Goal: Task Accomplishment & Management: Manage account settings

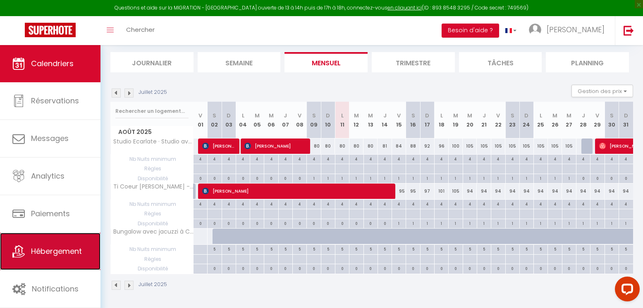
click at [55, 244] on link "Hébergement" at bounding box center [50, 251] width 100 height 37
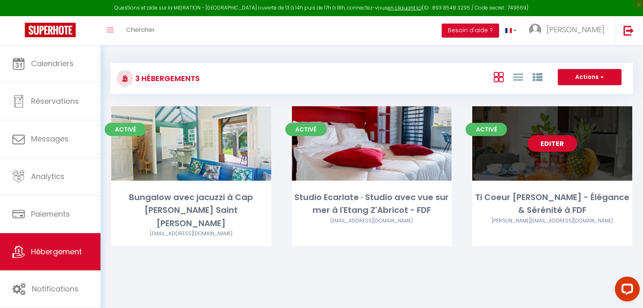
click at [563, 161] on div "Editer" at bounding box center [552, 143] width 160 height 74
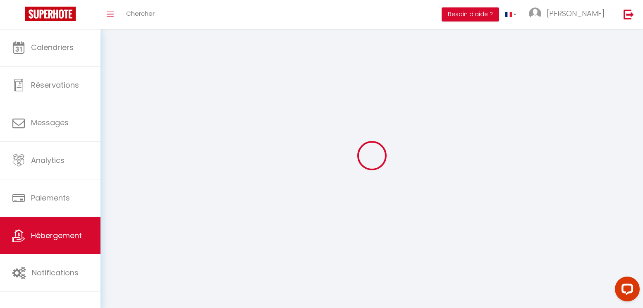
click at [561, 144] on div at bounding box center [371, 156] width 523 height 234
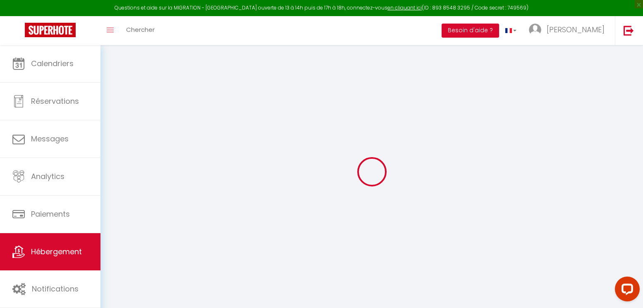
select select
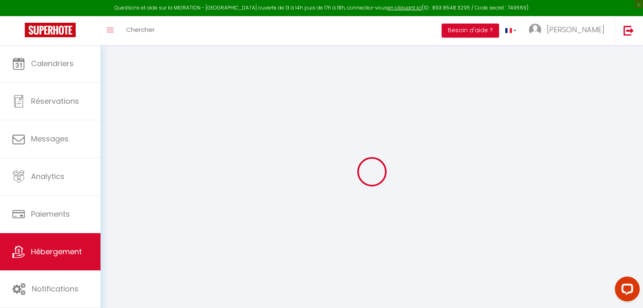
select select
checkbox input "false"
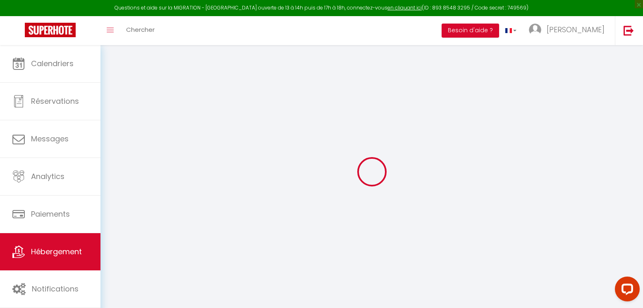
select select
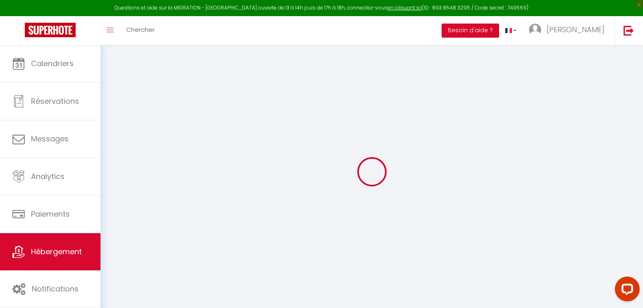
select select
checkbox input "false"
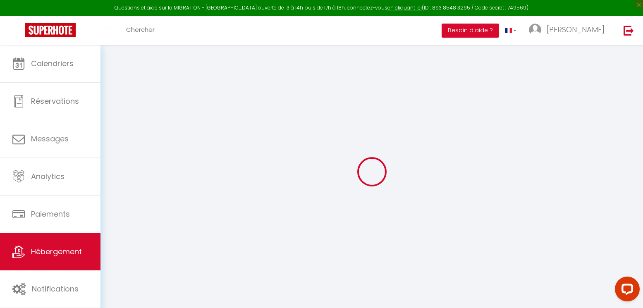
select select
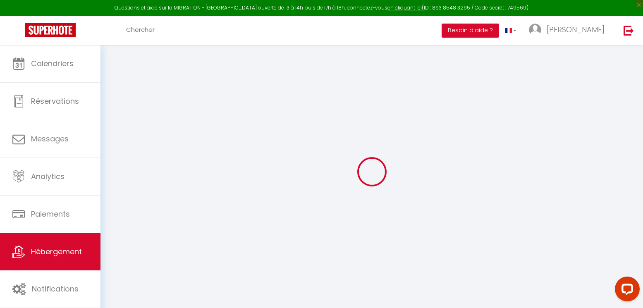
select select
checkbox input "false"
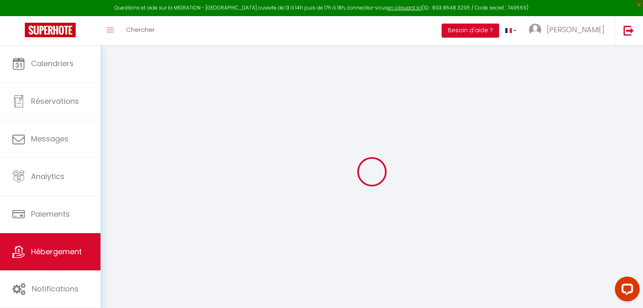
select select
checkbox input "false"
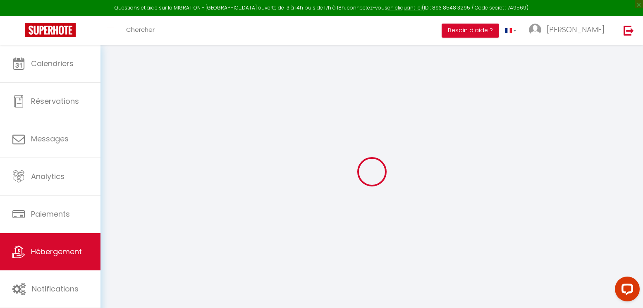
select select "16:00"
select select "23:45"
select select "11:00"
select select "30"
select select "120"
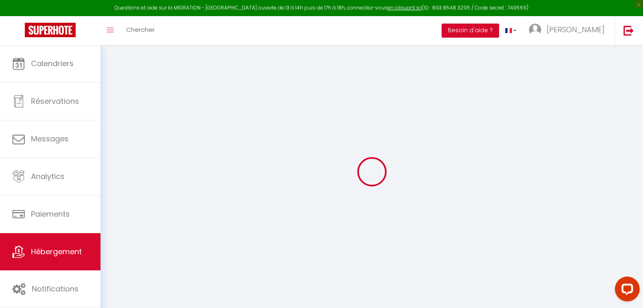
select select
checkbox input "false"
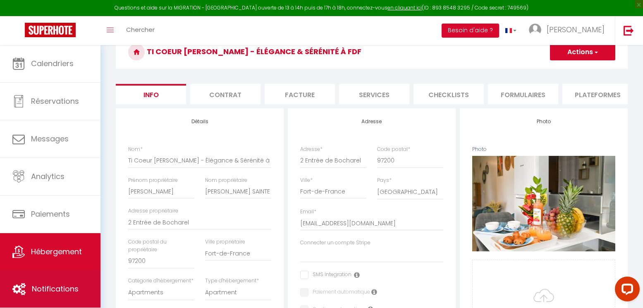
scroll to position [124, 0]
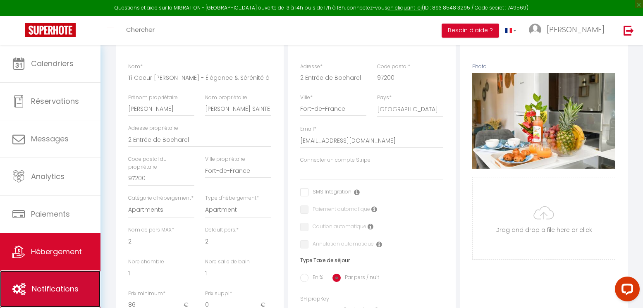
click at [63, 290] on span "Notifications" at bounding box center [55, 289] width 47 height 10
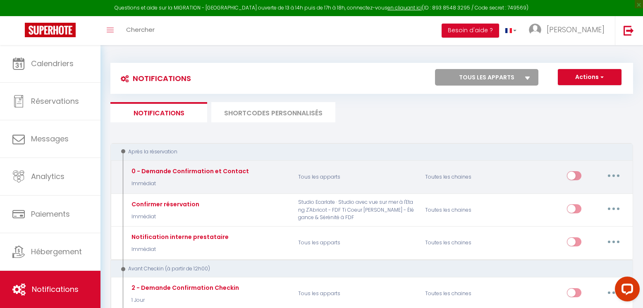
click at [213, 170] on div "0 - Demande Confirmation et Contact" at bounding box center [189, 171] width 120 height 9
click at [610, 175] on button "button" at bounding box center [613, 175] width 23 height 13
click at [583, 198] on link "Editer" at bounding box center [592, 195] width 61 height 14
type input "0 - Demande Confirmation et Contact"
select select "Immédiat"
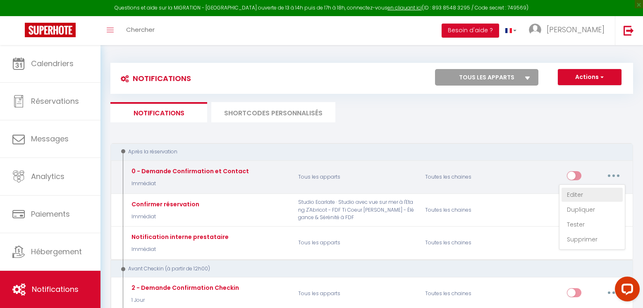
select select "if_booking_is_paid"
checkbox input "true"
checkbox input "false"
radio input "true"
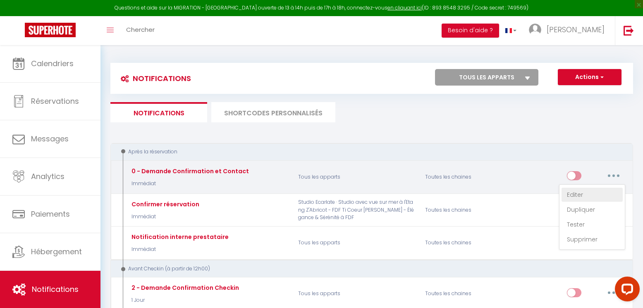
type input "Merci de confirmer votre réservation - [BOOKING:ID] - [GUEST:FIRST_NAME] [GUEST…"
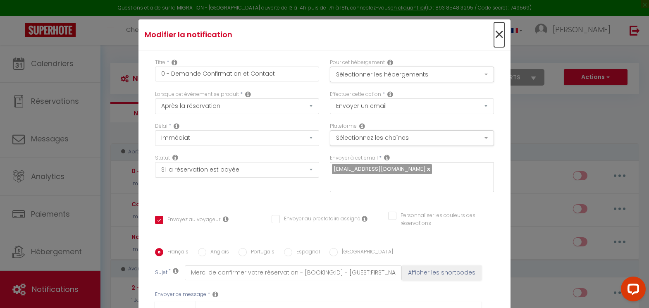
click at [494, 35] on span "×" at bounding box center [499, 34] width 10 height 25
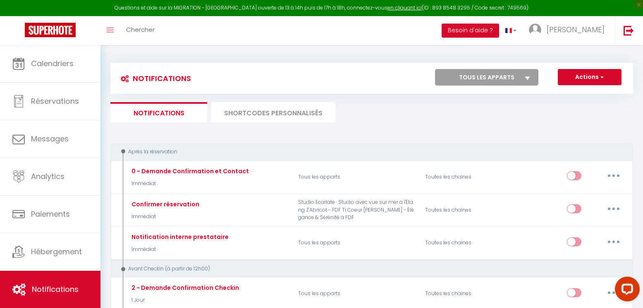
click at [286, 114] on li "SHORTCODES PERSONNALISÉS" at bounding box center [273, 112] width 124 height 20
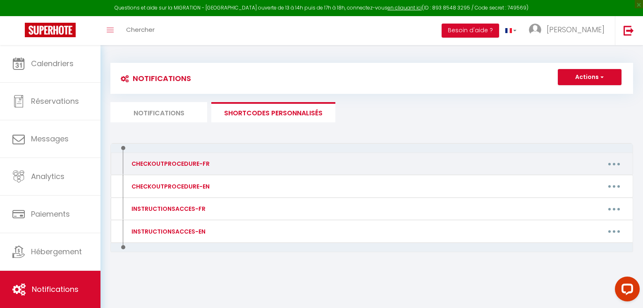
click at [623, 164] on button "button" at bounding box center [614, 163] width 23 height 13
click at [578, 181] on link "Editer" at bounding box center [592, 183] width 61 height 14
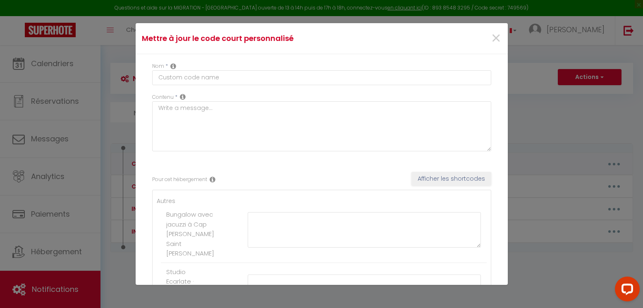
type input "CHECKOUTPROCEDURE-FR"
type textarea "1 - Faire la vaisselle et jeter les poubelles 2 - A 11h00 maximum, fermer à clé…"
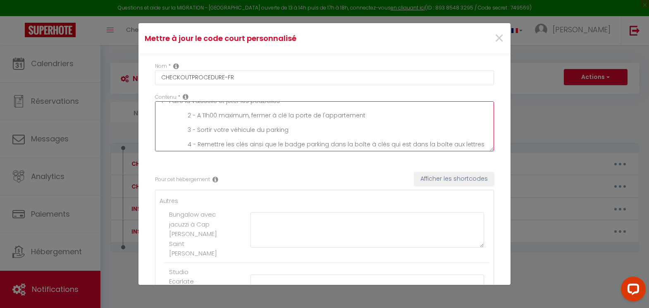
click at [330, 123] on textarea "1 - Faire la vaisselle et jeter les poubelles 2 - A 11h00 maximum, fermer à clé…" at bounding box center [324, 126] width 339 height 50
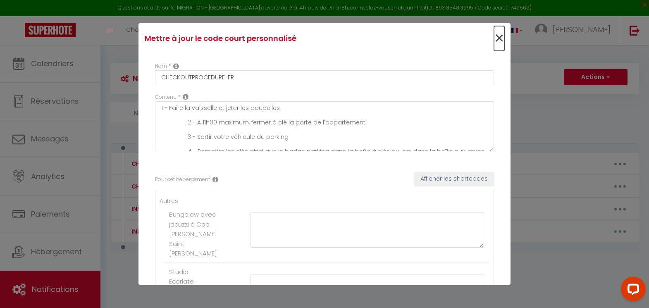
click at [495, 39] on span "×" at bounding box center [499, 38] width 10 height 25
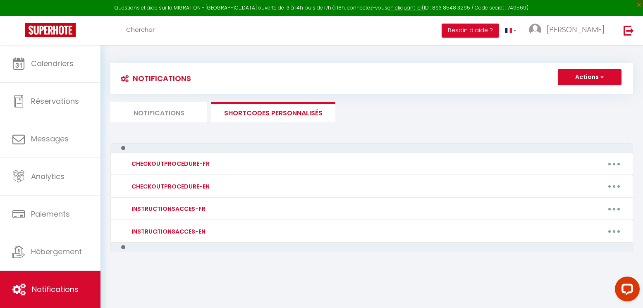
click at [179, 115] on li "Notifications" at bounding box center [158, 112] width 97 height 20
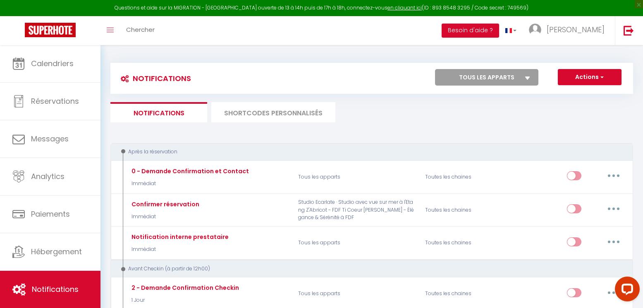
click at [297, 111] on li "SHORTCODES PERSONNALISÉS" at bounding box center [273, 112] width 124 height 20
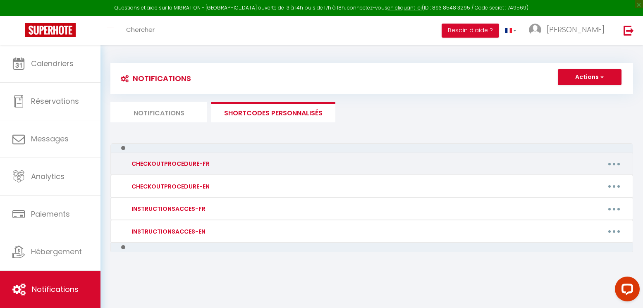
click at [194, 163] on div "CHECKOUTPROCEDURE-FR" at bounding box center [169, 163] width 80 height 9
click at [616, 166] on button "button" at bounding box center [614, 163] width 23 height 13
click at [583, 185] on link "Editer" at bounding box center [592, 183] width 61 height 14
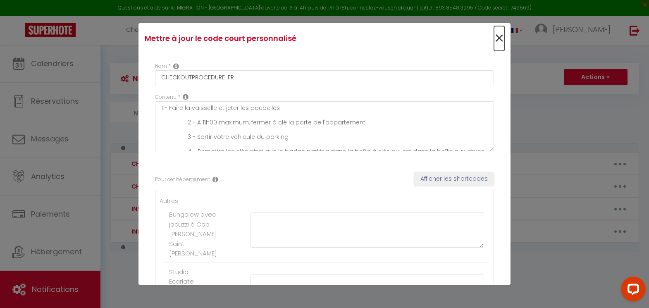
click at [494, 39] on span "×" at bounding box center [499, 38] width 10 height 25
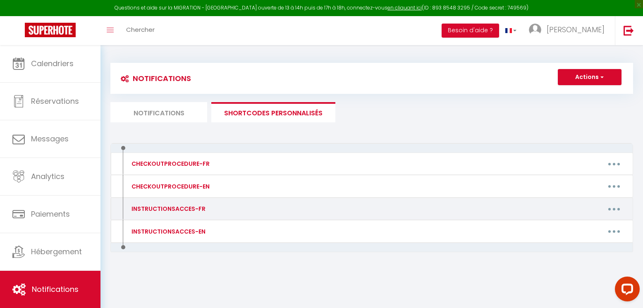
click at [180, 209] on div "INSTRUCTIONSACCES-FR" at bounding box center [167, 208] width 76 height 9
click at [604, 208] on button "button" at bounding box center [614, 208] width 23 height 13
click at [577, 231] on link "Editer" at bounding box center [592, 228] width 61 height 14
type input "INSTRUCTIONSACCES-FR"
type textarea "Il ne vous reste plus qu’à venir avec vos valises, en effet tout est fourni dan…"
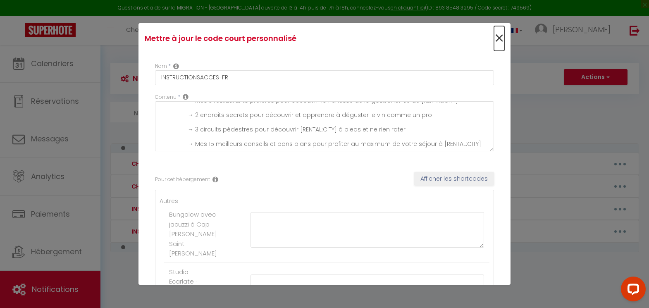
click at [494, 38] on span "×" at bounding box center [499, 38] width 10 height 25
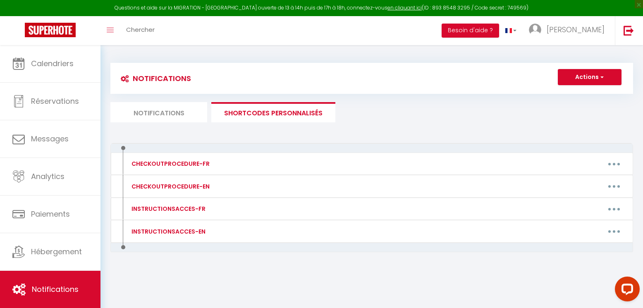
click at [186, 113] on li "Notifications" at bounding box center [158, 112] width 97 height 20
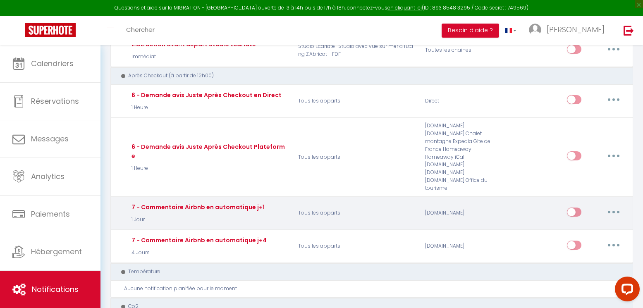
scroll to position [414, 0]
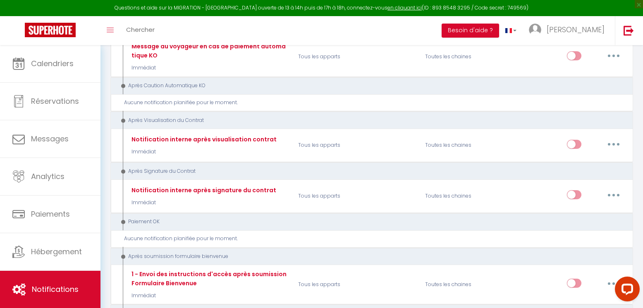
scroll to position [868, 0]
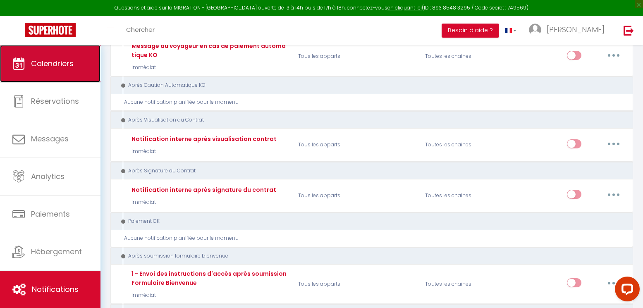
click at [68, 69] on link "Calendriers" at bounding box center [50, 63] width 100 height 37
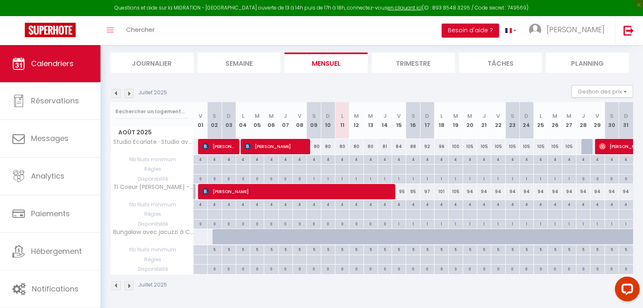
scroll to position [50, 0]
click at [126, 287] on img at bounding box center [128, 285] width 9 height 9
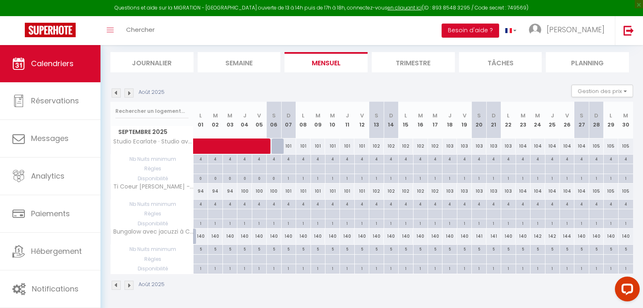
drag, startPoint x: 405, startPoint y: 193, endPoint x: 441, endPoint y: 190, distance: 35.7
click at [441, 190] on tr "Ti Coeur [PERSON_NAME] - Élégance & Sérénité à FDF 94 94 94 100 100 100 101 101…" at bounding box center [372, 192] width 523 height 16
click at [405, 194] on div "102" at bounding box center [406, 191] width 14 height 15
type input "102"
type input "Lun 15 Septembre 2025"
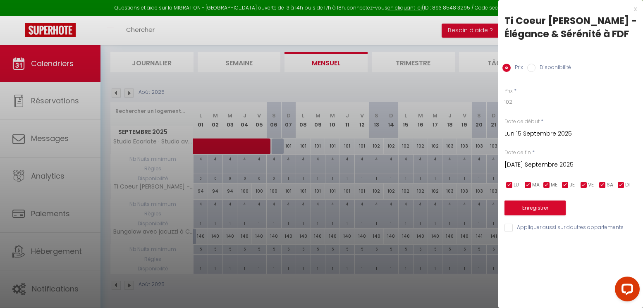
click at [538, 165] on input "[DATE] Septembre 2025" at bounding box center [574, 165] width 139 height 11
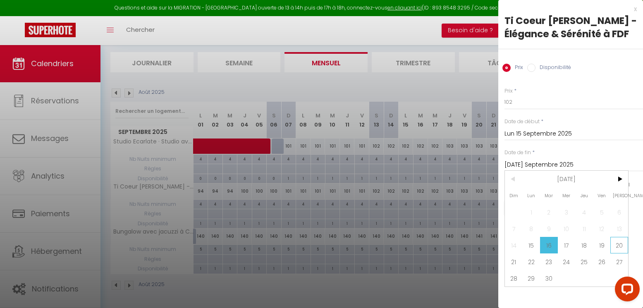
click at [623, 246] on span "20" at bounding box center [619, 245] width 18 height 17
type input "[PERSON_NAME] 20 Septembre 2025"
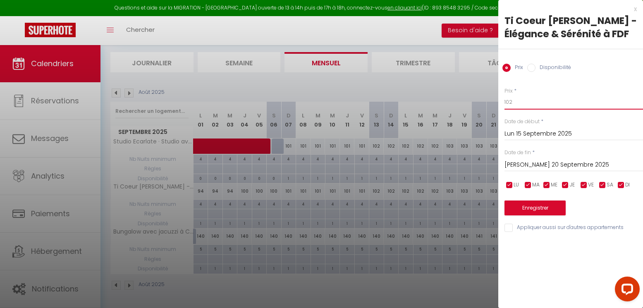
click at [526, 110] on input "102" at bounding box center [574, 102] width 139 height 15
type input "1"
type input "95"
click at [556, 211] on button "Enregistrer" at bounding box center [535, 208] width 61 height 15
type input "Dim 14 Septembre 2025"
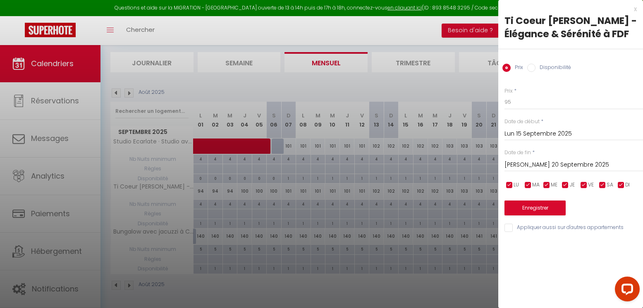
type input "Ven 19 Septembre 2025"
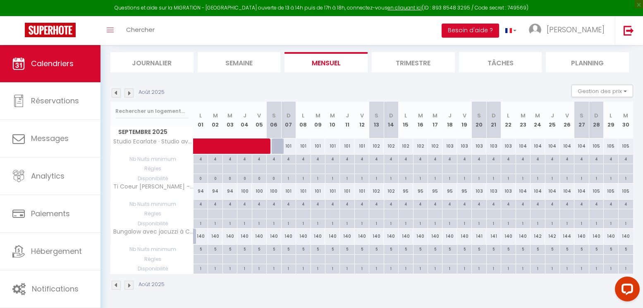
click at [115, 93] on img at bounding box center [116, 92] width 9 height 9
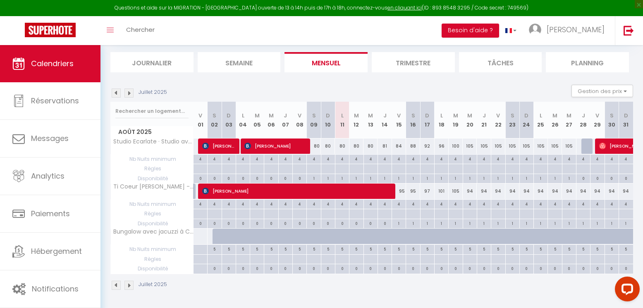
click at [435, 193] on div "101" at bounding box center [442, 191] width 14 height 15
type input "101"
type input "Lun 18 Août 2025"
type input "[DATE] Août 2025"
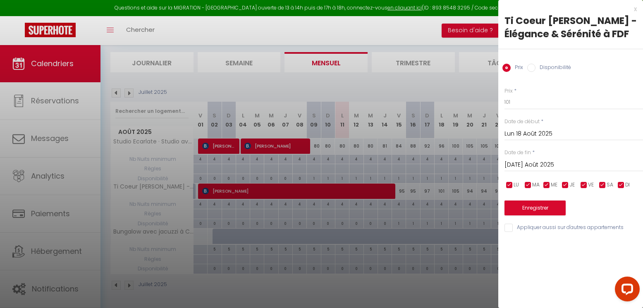
click at [637, 9] on div "x Ti Coeur [PERSON_NAME] - Élégance & Sérénité à FDF Prix Disponibilité Prix * …" at bounding box center [570, 120] width 145 height 241
click at [629, 11] on div "x" at bounding box center [567, 9] width 139 height 10
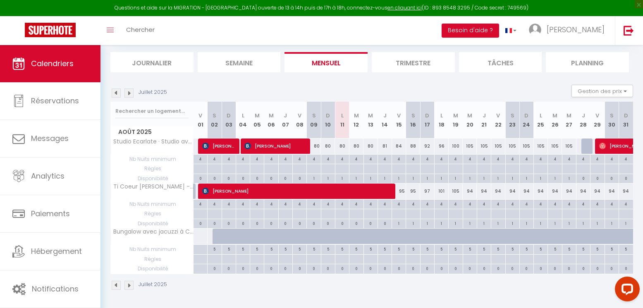
click at [634, 11] on div "Questions et aide sur la MIGRATION - [GEOGRAPHIC_DATA] ouverte de 13 à 14h puis…" at bounding box center [321, 8] width 643 height 16
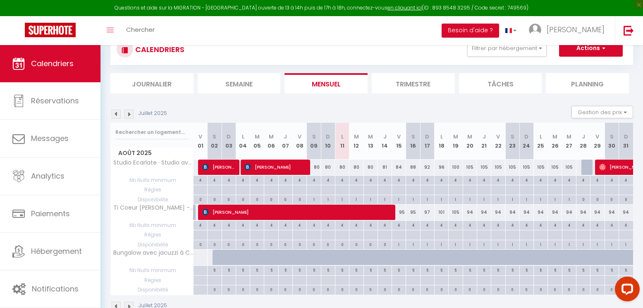
scroll to position [9, 0]
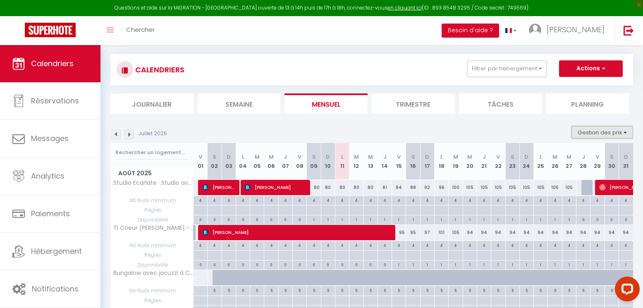
click at [615, 129] on button "Gestion des prix" at bounding box center [603, 132] width 62 height 12
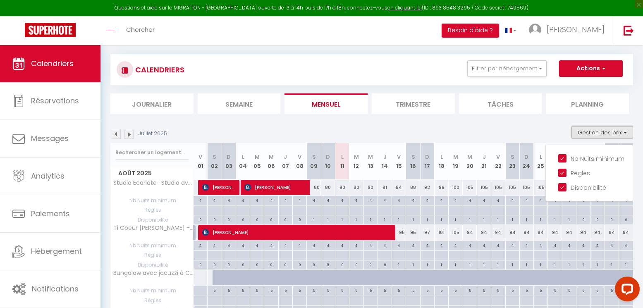
click at [615, 129] on button "Gestion des prix" at bounding box center [603, 132] width 62 height 12
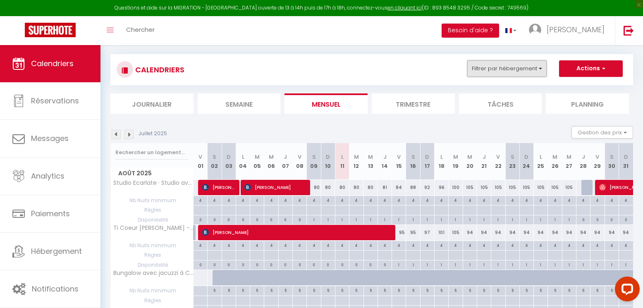
click at [542, 69] on button "Filtrer par hébergement" at bounding box center [506, 68] width 79 height 17
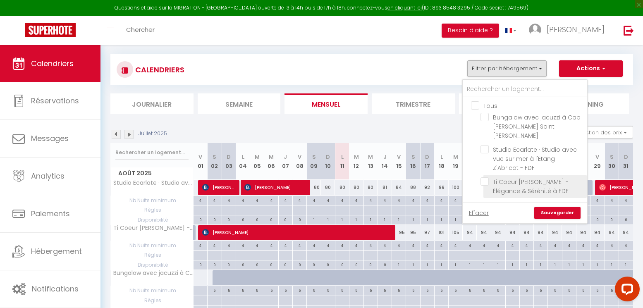
click at [485, 177] on input "Ti Coeur [PERSON_NAME] - Élégance & Sérénité à FDF" at bounding box center [532, 181] width 103 height 8
checkbox input "true"
checkbox input "false"
click at [557, 207] on link "Sauvegarder" at bounding box center [557, 213] width 46 height 12
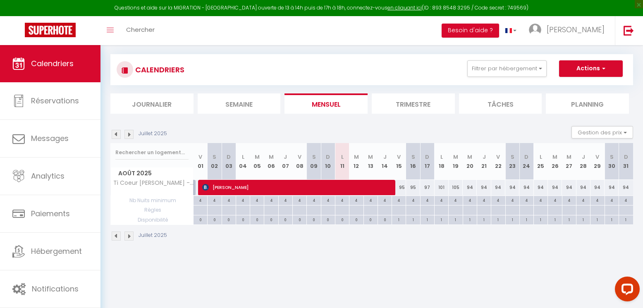
click at [409, 104] on li "Trimestre" at bounding box center [413, 103] width 83 height 20
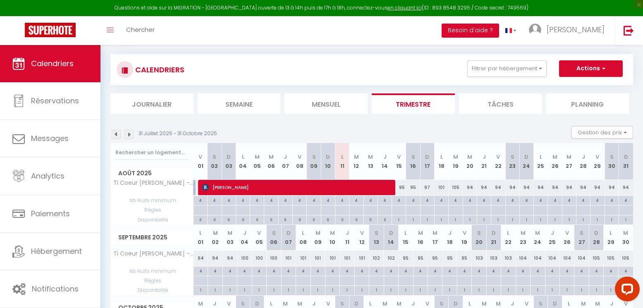
click at [162, 105] on li "Journalier" at bounding box center [151, 103] width 83 height 20
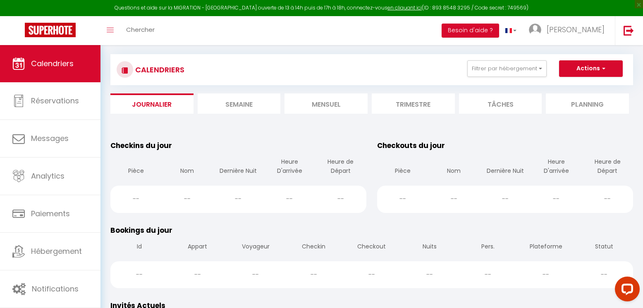
click at [246, 109] on li "Semaine" at bounding box center [239, 103] width 83 height 20
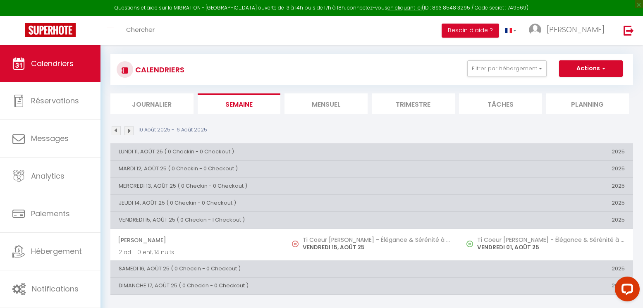
click at [336, 106] on li "Mensuel" at bounding box center [326, 103] width 83 height 20
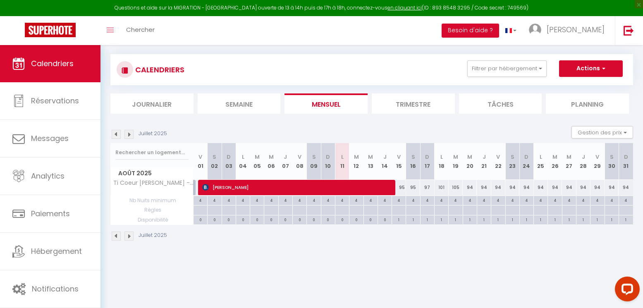
click at [575, 101] on li "Planning" at bounding box center [587, 103] width 83 height 20
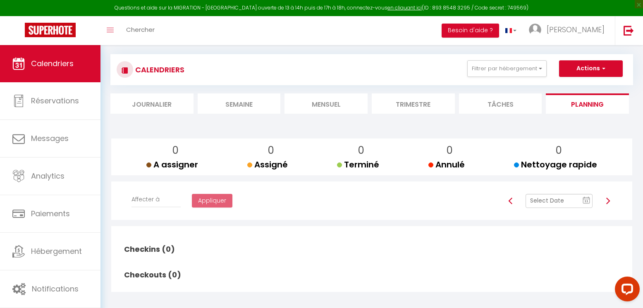
click at [443, 105] on li "Trimestre" at bounding box center [413, 103] width 83 height 20
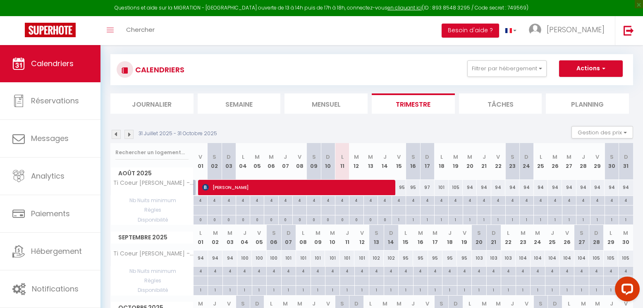
click at [503, 107] on li "Tâches" at bounding box center [500, 103] width 83 height 20
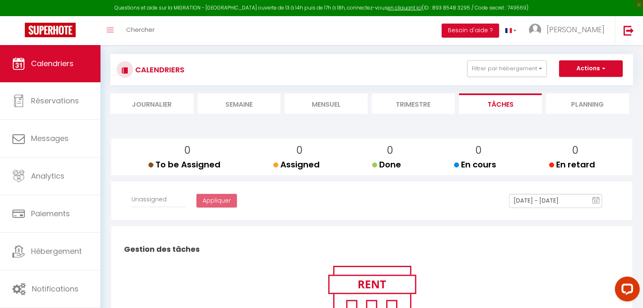
select select
click at [322, 100] on li "Mensuel" at bounding box center [326, 103] width 83 height 20
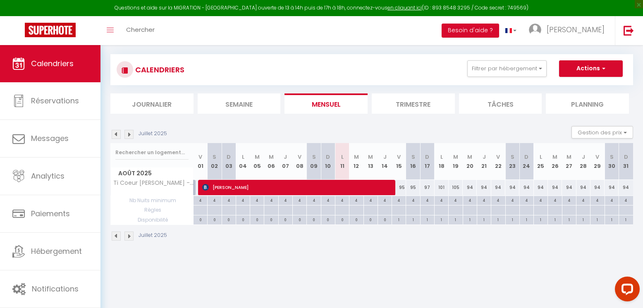
click at [469, 189] on div "94" at bounding box center [470, 187] width 14 height 15
type input "94"
type input "Mer 20 Août 2025"
type input "[DEMOGRAPHIC_DATA] 21 Août 2025"
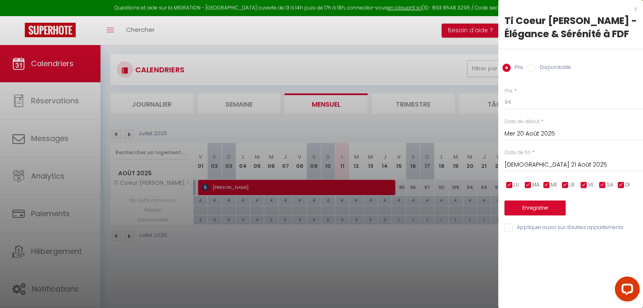
click at [466, 258] on div at bounding box center [321, 154] width 643 height 308
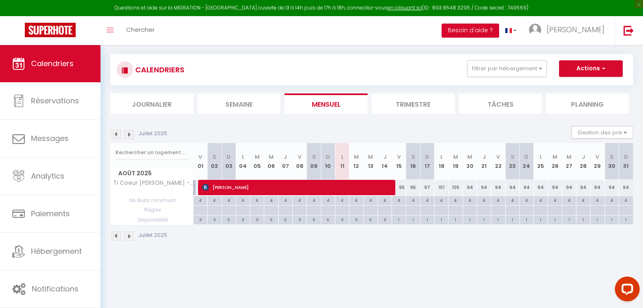
click at [131, 134] on img at bounding box center [128, 134] width 9 height 9
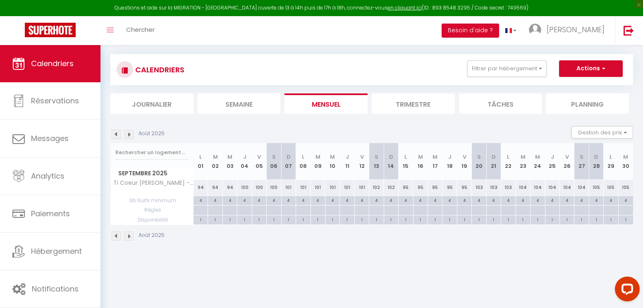
drag, startPoint x: 244, startPoint y: 188, endPoint x: 284, endPoint y: 191, distance: 40.6
click at [284, 191] on tr "Ti Coeur [PERSON_NAME] - Élégance & Sérénité à FDF 94 94 94 100 100 100 101 101…" at bounding box center [372, 187] width 523 height 16
click at [268, 188] on div "100" at bounding box center [274, 187] width 14 height 15
type input "100"
type input "[PERSON_NAME] 06 Septembre 2025"
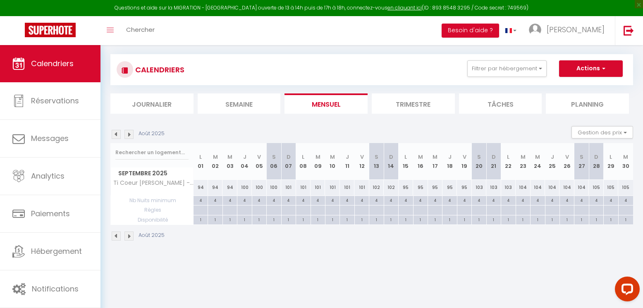
type input "Dim 07 Septembre 2025"
click at [0, 0] on div at bounding box center [0, 0] width 0 height 0
click at [128, 134] on img at bounding box center [128, 134] width 9 height 9
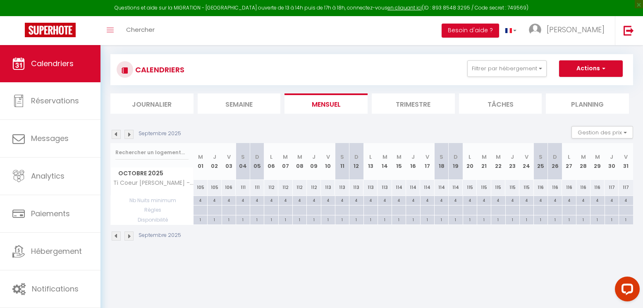
click at [128, 134] on img at bounding box center [128, 134] width 9 height 9
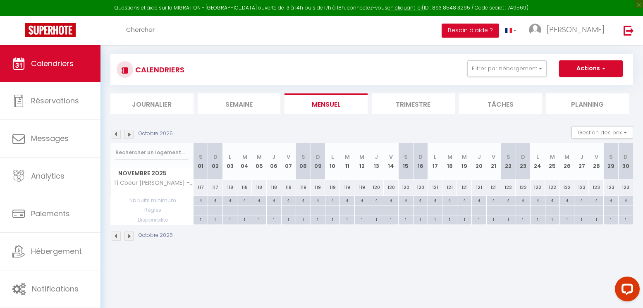
click at [128, 134] on img at bounding box center [128, 134] width 9 height 9
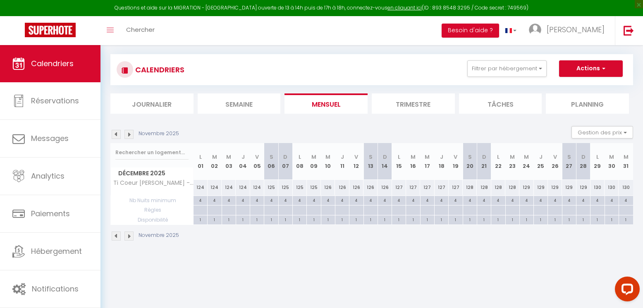
click at [128, 134] on img at bounding box center [128, 134] width 9 height 9
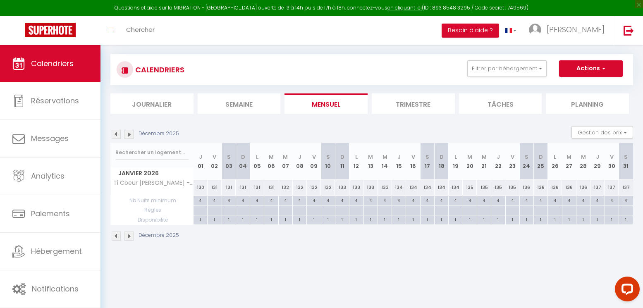
click at [128, 134] on img at bounding box center [128, 134] width 9 height 9
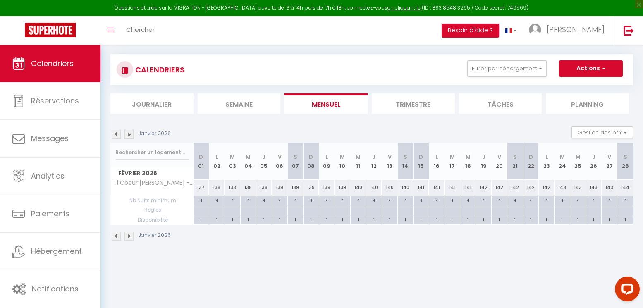
click at [128, 134] on img at bounding box center [128, 134] width 9 height 9
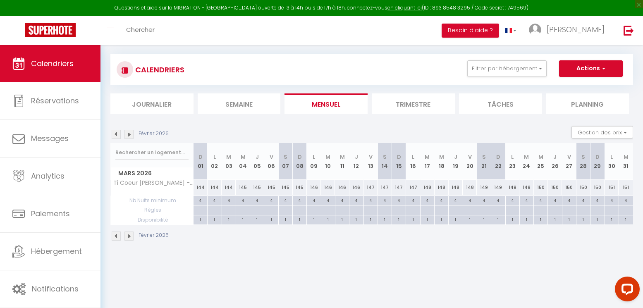
click at [128, 134] on img at bounding box center [128, 134] width 9 height 9
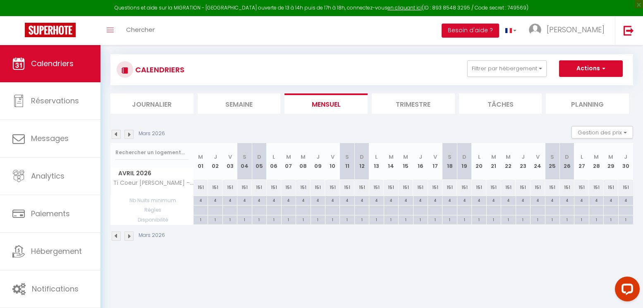
drag, startPoint x: 200, startPoint y: 187, endPoint x: 637, endPoint y: 185, distance: 437.5
click at [637, 185] on div "CALENDRIERS Filtrer par hébergement Tous Bungalow avec jacuzzi à [GEOGRAPHIC_DA…" at bounding box center [371, 147] width 543 height 223
click at [505, 196] on div "4" at bounding box center [508, 200] width 14 height 8
type input "4"
type input "Mer 22 Avril 2026"
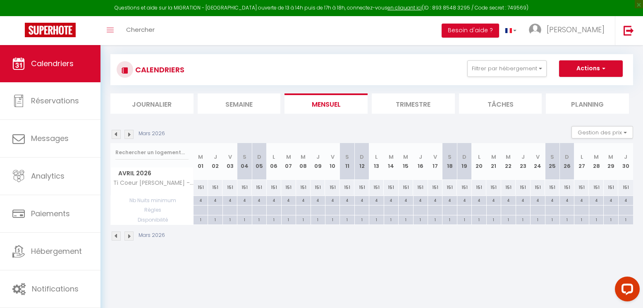
type input "Jeu 23 Avril 2026"
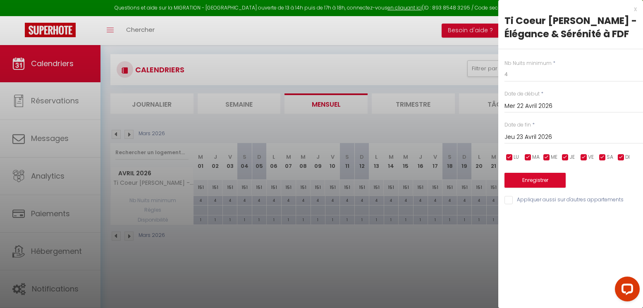
click at [457, 229] on div at bounding box center [321, 154] width 643 height 308
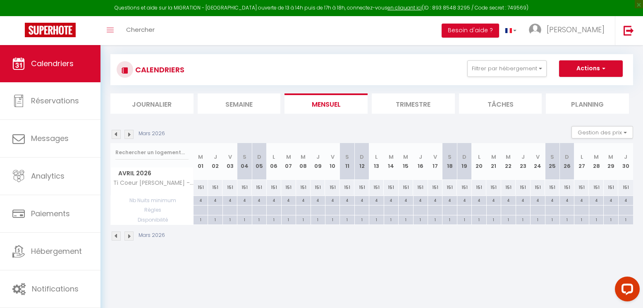
click at [200, 190] on div "151" at bounding box center [201, 187] width 14 height 15
type input "151"
type input "Mer 01 Avril 2026"
type input "Jeu 02 Avril 2026"
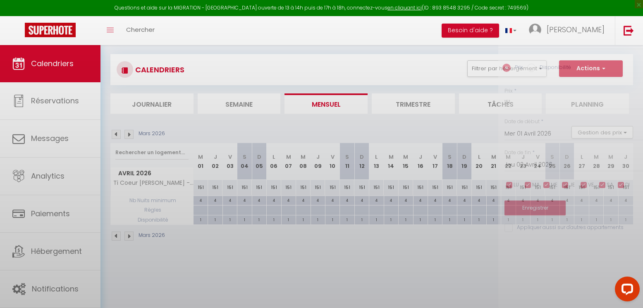
click at [200, 190] on div at bounding box center [321, 154] width 643 height 308
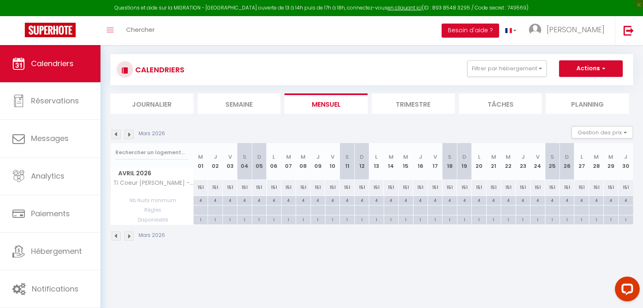
click at [201, 189] on div "151" at bounding box center [201, 187] width 14 height 15
type input "151"
type input "Mer 01 Avril 2026"
type input "Jeu 02 Avril 2026"
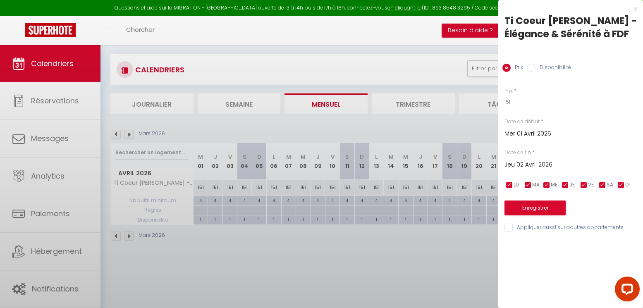
click at [201, 189] on div at bounding box center [321, 154] width 643 height 308
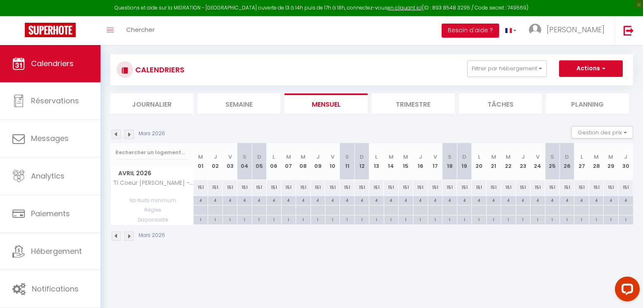
click at [201, 189] on div "151" at bounding box center [201, 187] width 14 height 15
type input "151"
type input "Mer 01 Avril 2026"
type input "Jeu 02 Avril 2026"
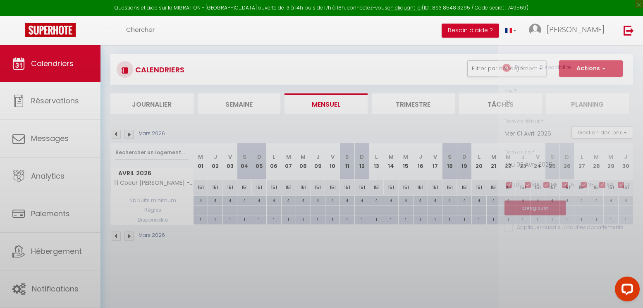
click at [201, 189] on div at bounding box center [321, 154] width 643 height 308
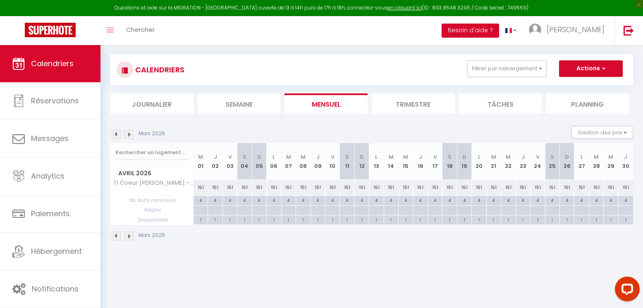
click at [201, 189] on div "151" at bounding box center [201, 187] width 14 height 15
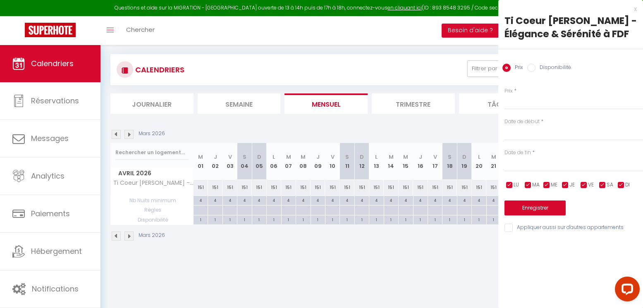
type input "151"
type input "Mer 01 Avril 2026"
type input "Jeu 02 Avril 2026"
click at [201, 189] on div at bounding box center [321, 154] width 643 height 308
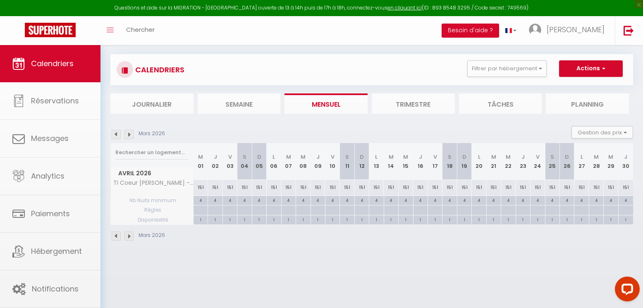
click at [201, 189] on body "Questions et aide sur la MIGRATION - [GEOGRAPHIC_DATA] ouverte de 13 à 14h puis…" at bounding box center [321, 190] width 643 height 308
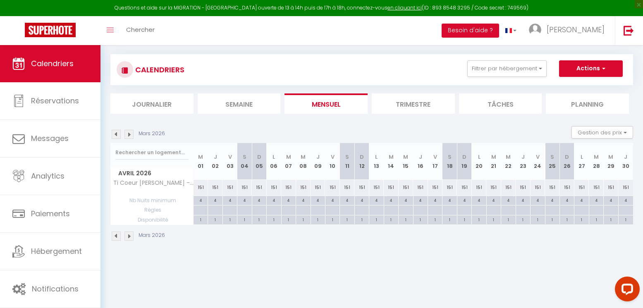
click at [200, 186] on div "151" at bounding box center [201, 187] width 14 height 15
type input "151"
type input "Mer 01 Avril 2026"
type input "Jeu 02 Avril 2026"
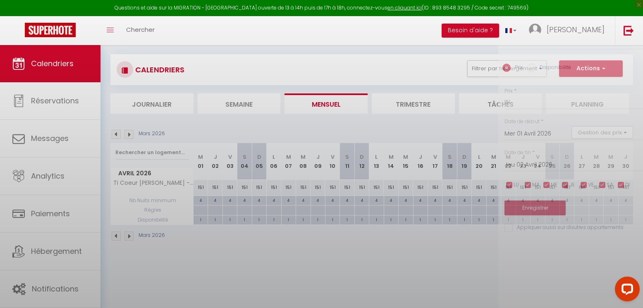
click at [200, 186] on div at bounding box center [321, 154] width 643 height 308
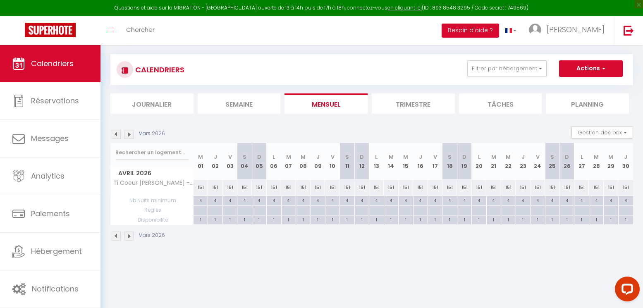
click at [200, 186] on div "151" at bounding box center [201, 187] width 14 height 15
type input "151"
type input "Mer 01 Avril 2026"
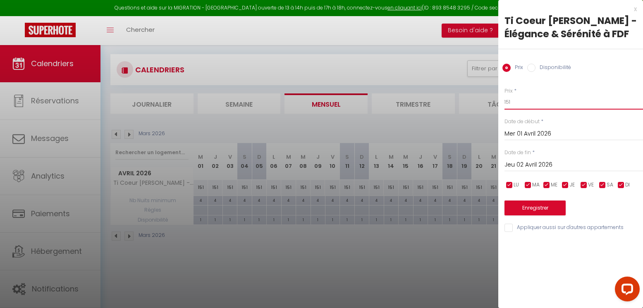
click at [515, 96] on input "151" at bounding box center [574, 102] width 139 height 15
click at [546, 162] on input "Jeu 02 Avril 2026" at bounding box center [574, 165] width 139 height 11
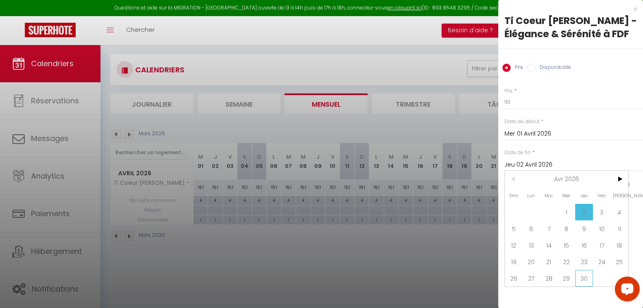
click at [586, 278] on span "30" at bounding box center [584, 278] width 18 height 17
type input "Jeu 30 Avril 2026"
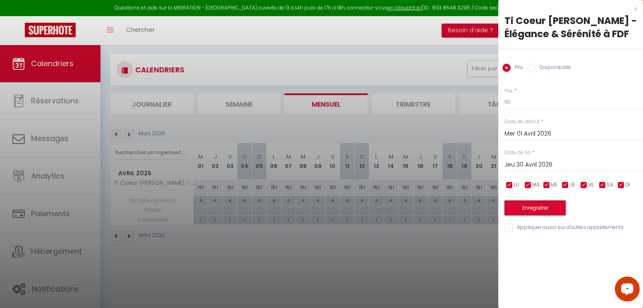
click at [524, 206] on button "Enregistrer" at bounding box center [535, 208] width 61 height 15
type input "[DATE] Mars 2026"
type input "Mer 29 Avril 2026"
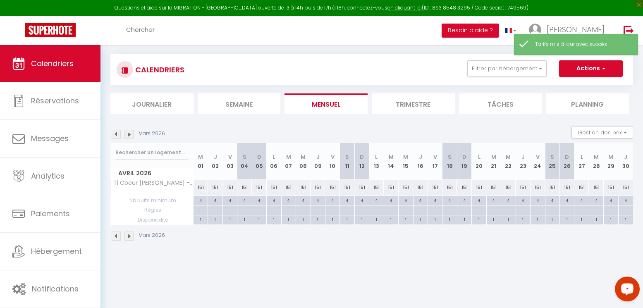
click at [196, 188] on div "151" at bounding box center [201, 187] width 14 height 15
type input "151"
type input "Mer 01 Avril 2026"
type input "Jeu 02 Avril 2026"
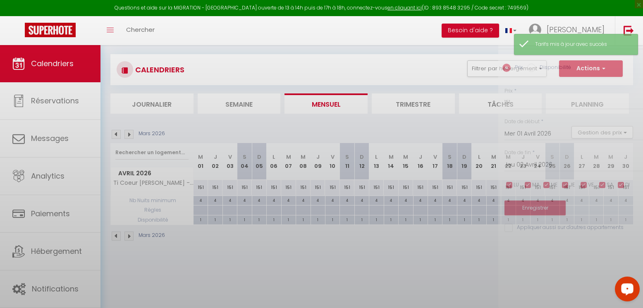
click at [196, 188] on div at bounding box center [321, 154] width 643 height 308
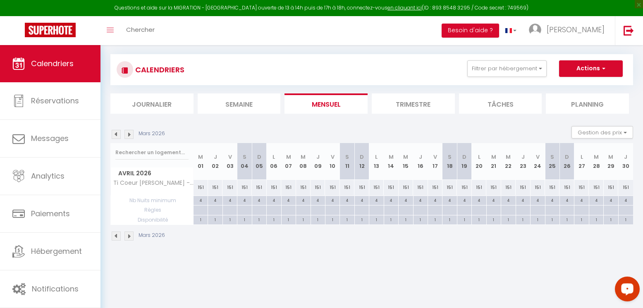
click at [196, 188] on div "151" at bounding box center [201, 187] width 14 height 15
type input "151"
type input "Mer 01 Avril 2026"
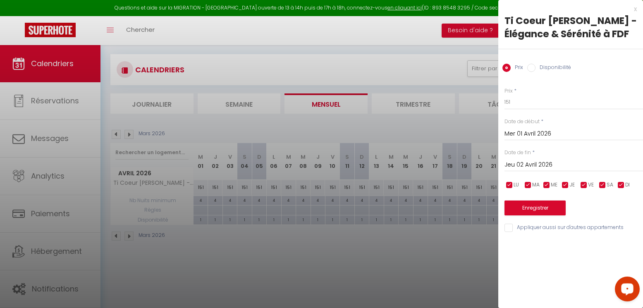
click at [552, 167] on input "Jeu 02 Avril 2026" at bounding box center [574, 165] width 139 height 11
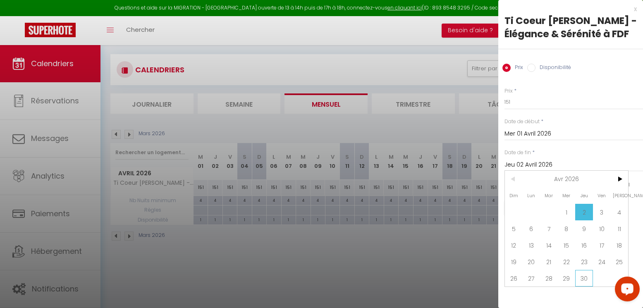
click at [585, 277] on span "30" at bounding box center [584, 278] width 18 height 17
type input "Jeu 30 Avril 2026"
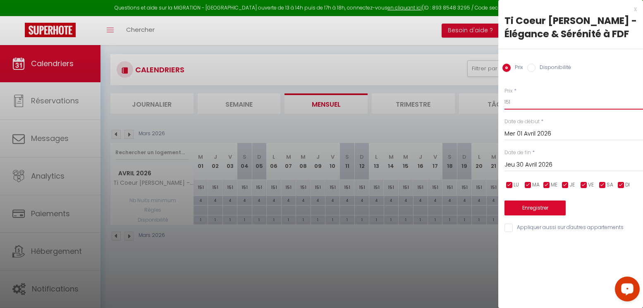
click at [521, 95] on input "151" at bounding box center [574, 102] width 139 height 15
type input "110"
click at [540, 203] on button "Enregistrer" at bounding box center [535, 208] width 61 height 15
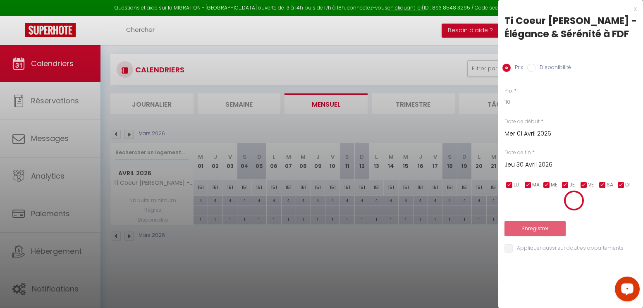
type input "[DATE] Mars 2026"
type input "Mer 29 Avril 2026"
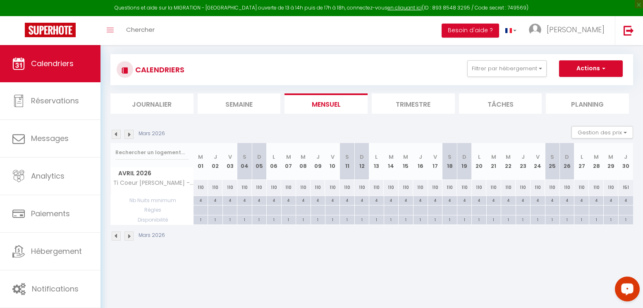
click at [611, 188] on div "110" at bounding box center [611, 187] width 14 height 15
type input "110"
type input "Mer 29 Avril 2026"
type input "Jeu 30 Avril 2026"
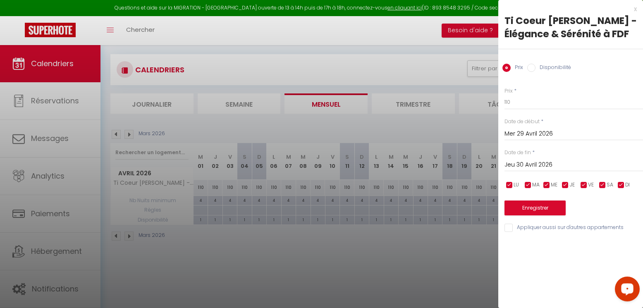
click at [153, 117] on div at bounding box center [321, 154] width 643 height 308
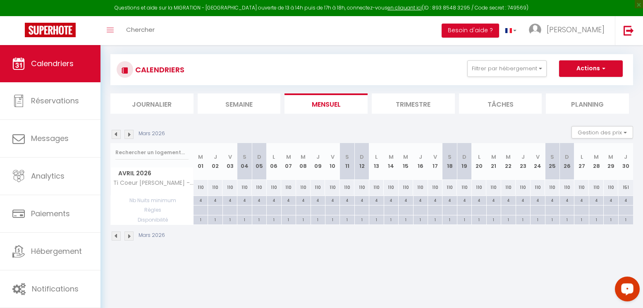
click at [128, 132] on img at bounding box center [128, 134] width 9 height 9
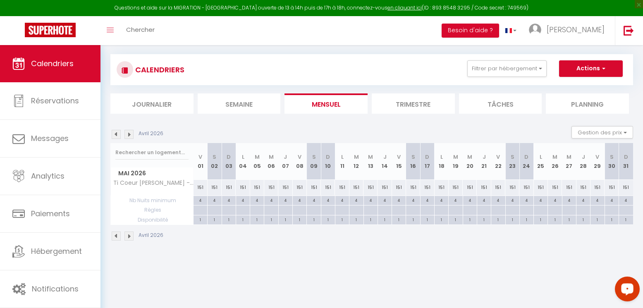
drag, startPoint x: 198, startPoint y: 185, endPoint x: 619, endPoint y: 187, distance: 421.0
click at [619, 187] on tr "Ti Coeur [PERSON_NAME] - Élégance & Sérénité à FDF 151 151 151 151 151 151 151 …" at bounding box center [372, 187] width 523 height 16
click at [197, 188] on div "151" at bounding box center [201, 187] width 14 height 15
type input "151"
type input "Ven 01 Mai 2026"
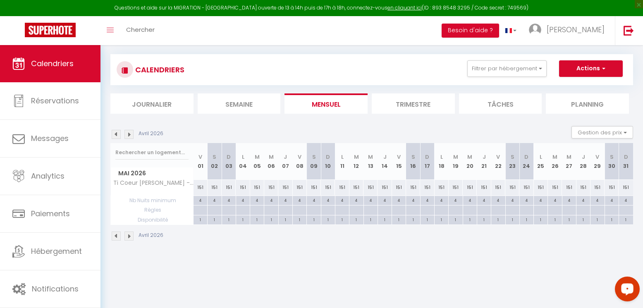
type input "[PERSON_NAME] 02 Mai 2026"
click at [0, 0] on div at bounding box center [0, 0] width 0 height 0
click at [197, 188] on div "151" at bounding box center [201, 187] width 14 height 15
type input "151"
type input "Ven 01 Mai 2026"
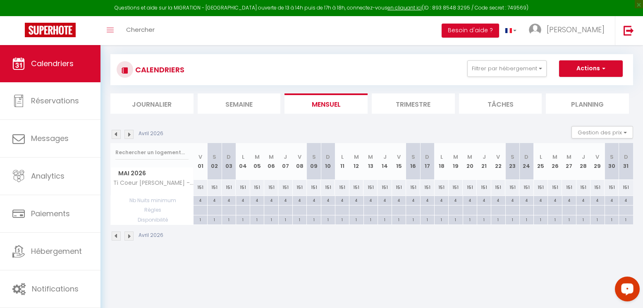
type input "[PERSON_NAME] 02 Mai 2026"
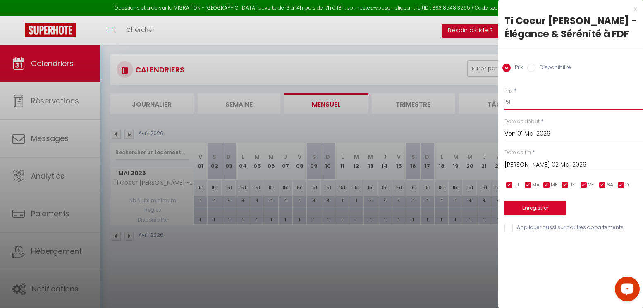
click at [528, 103] on input "151" at bounding box center [574, 102] width 139 height 15
type input "1"
type input "9"
type input "100"
click at [541, 213] on button "Enregistrer" at bounding box center [535, 208] width 61 height 15
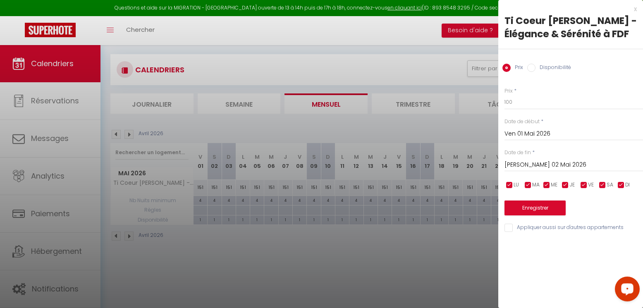
type input "Jeu 30 Avril 2026"
type input "Ven 01 Mai 2026"
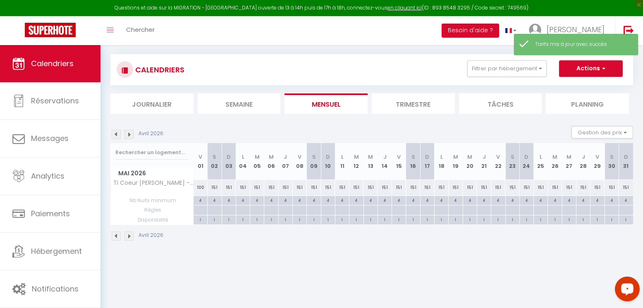
click at [118, 134] on img at bounding box center [116, 134] width 9 height 9
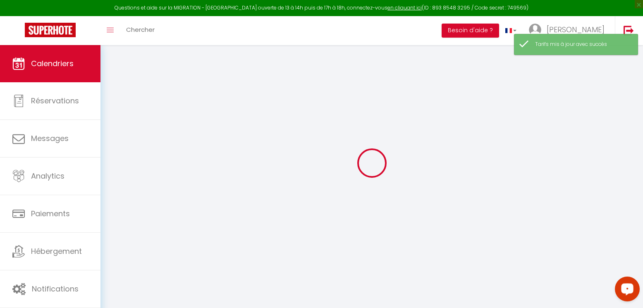
click at [118, 134] on div at bounding box center [371, 163] width 523 height 234
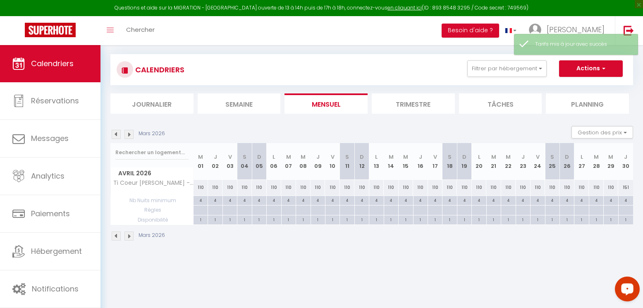
click at [118, 134] on img at bounding box center [116, 134] width 9 height 9
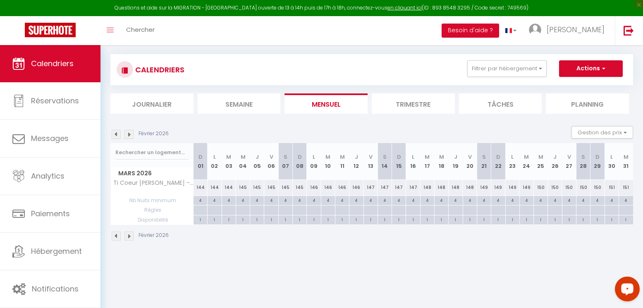
click at [118, 134] on img at bounding box center [116, 134] width 9 height 9
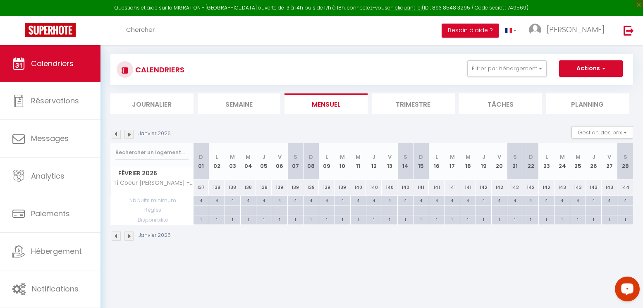
click at [198, 187] on div "137" at bounding box center [202, 187] width 16 height 15
type input "137"
type input "Dim 01 Février 2026"
type input "Lun 02 Février 2026"
